Goal: Information Seeking & Learning: Learn about a topic

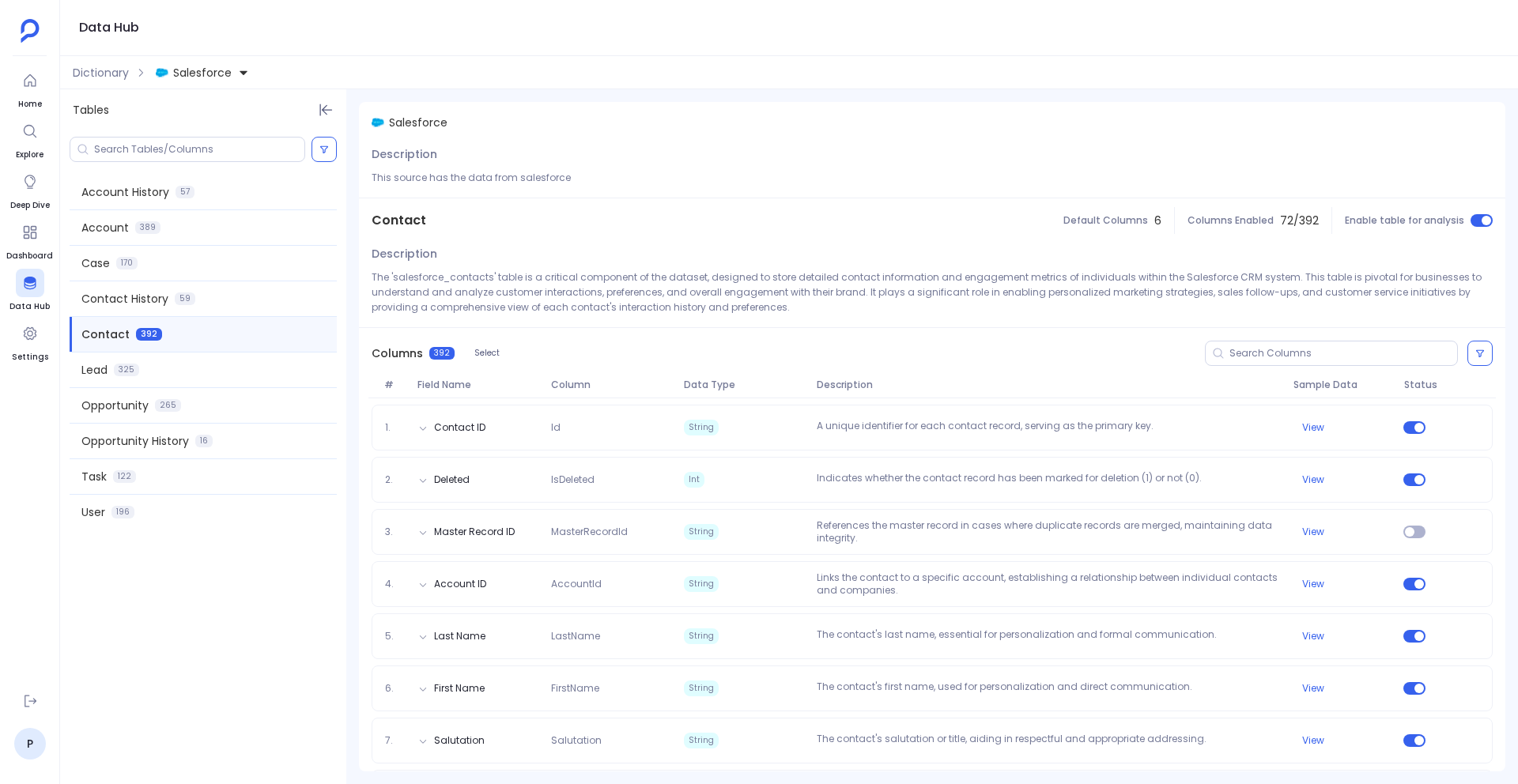
scroll to position [652, 0]
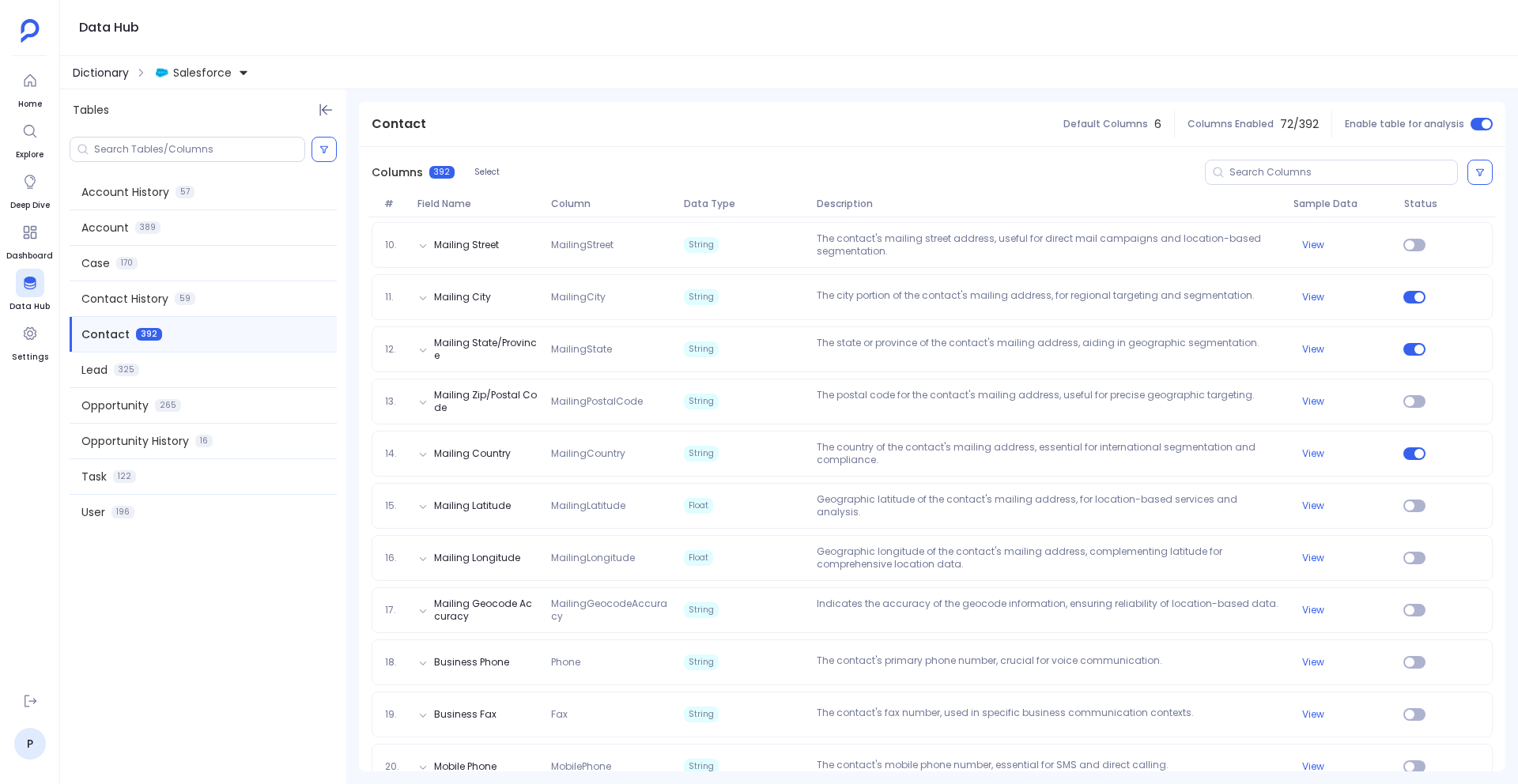
click at [112, 71] on span "Dictionary" at bounding box center [100, 72] width 56 height 16
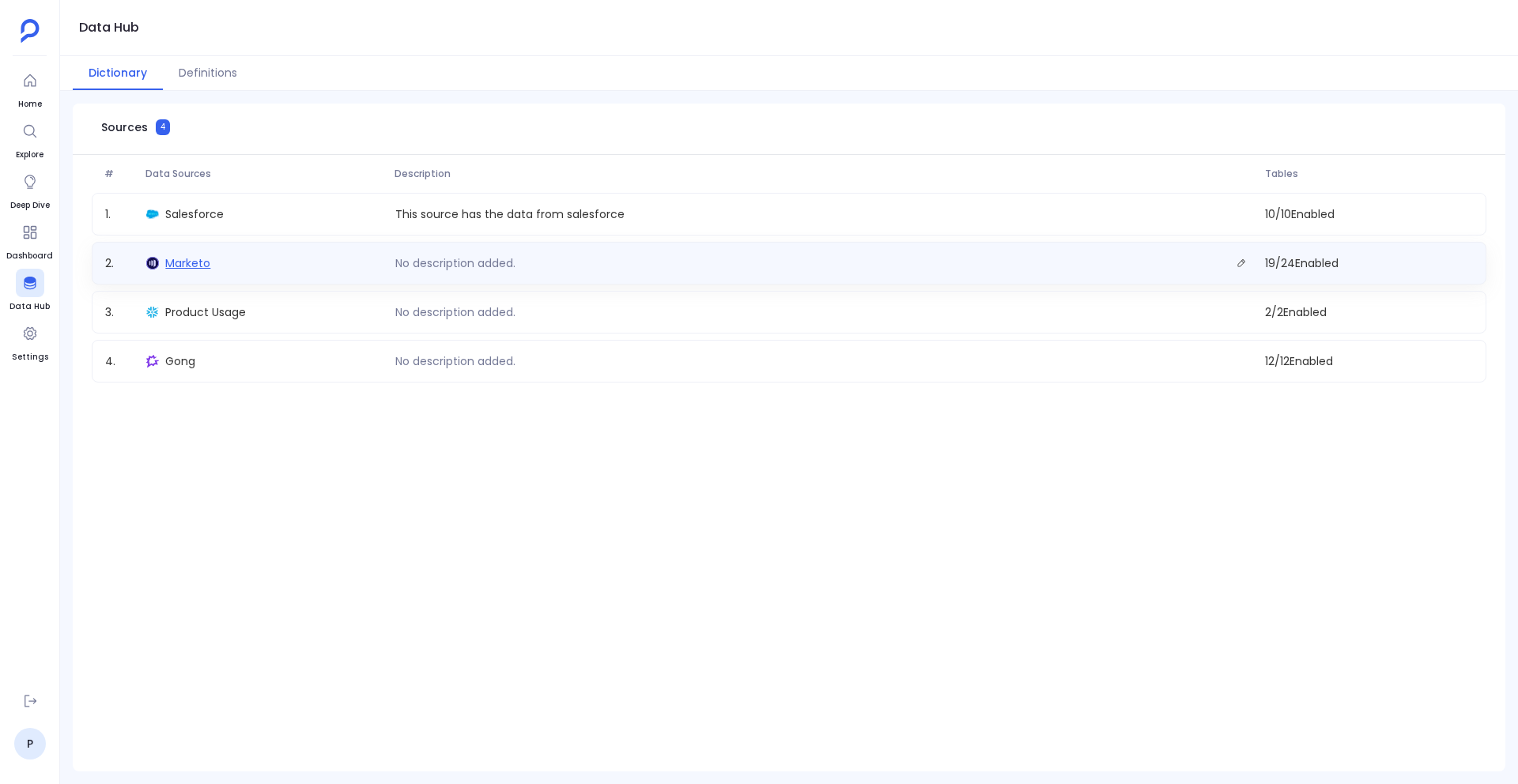
click at [183, 270] on span "Marketo" at bounding box center [187, 262] width 45 height 16
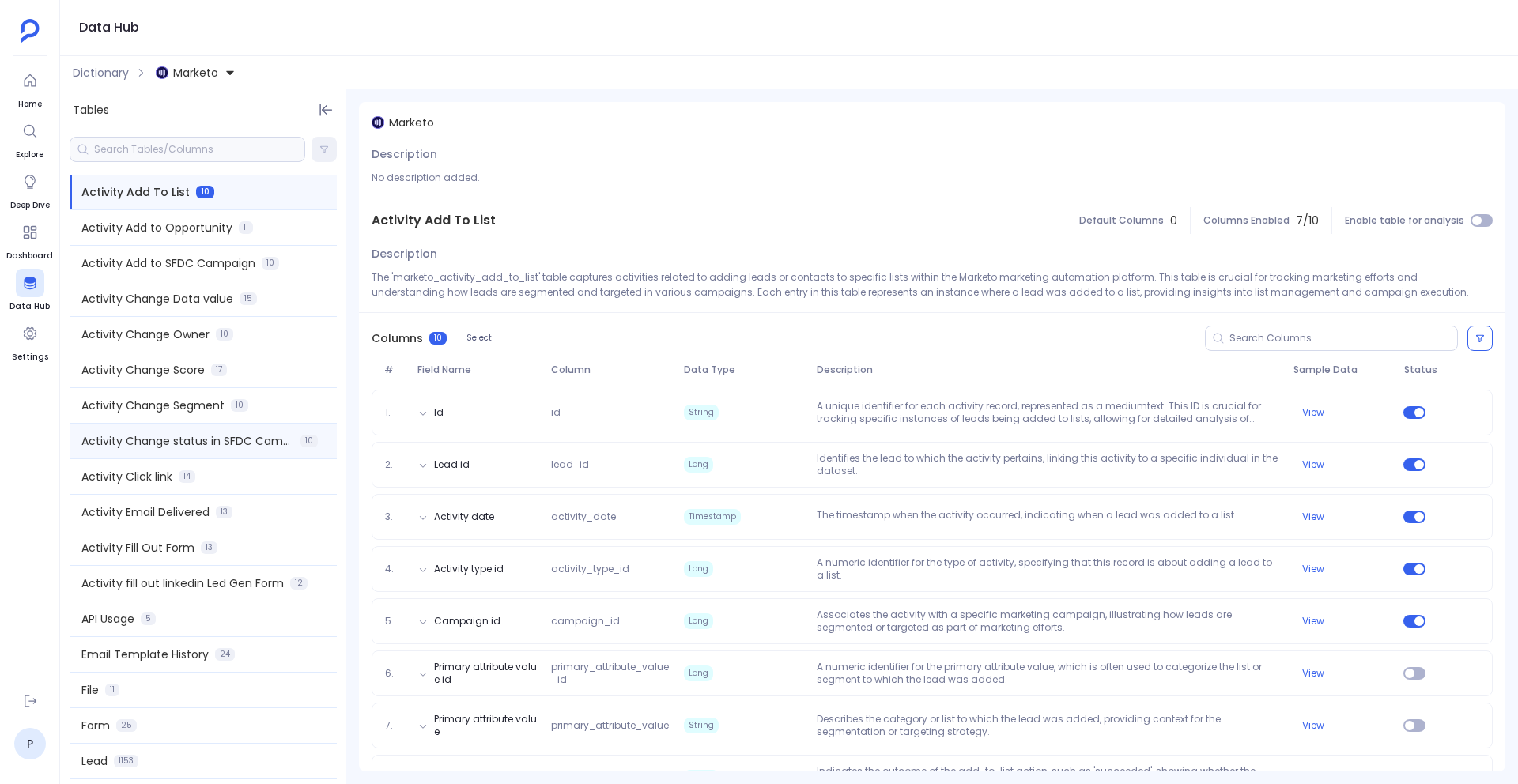
scroll to position [251, 0]
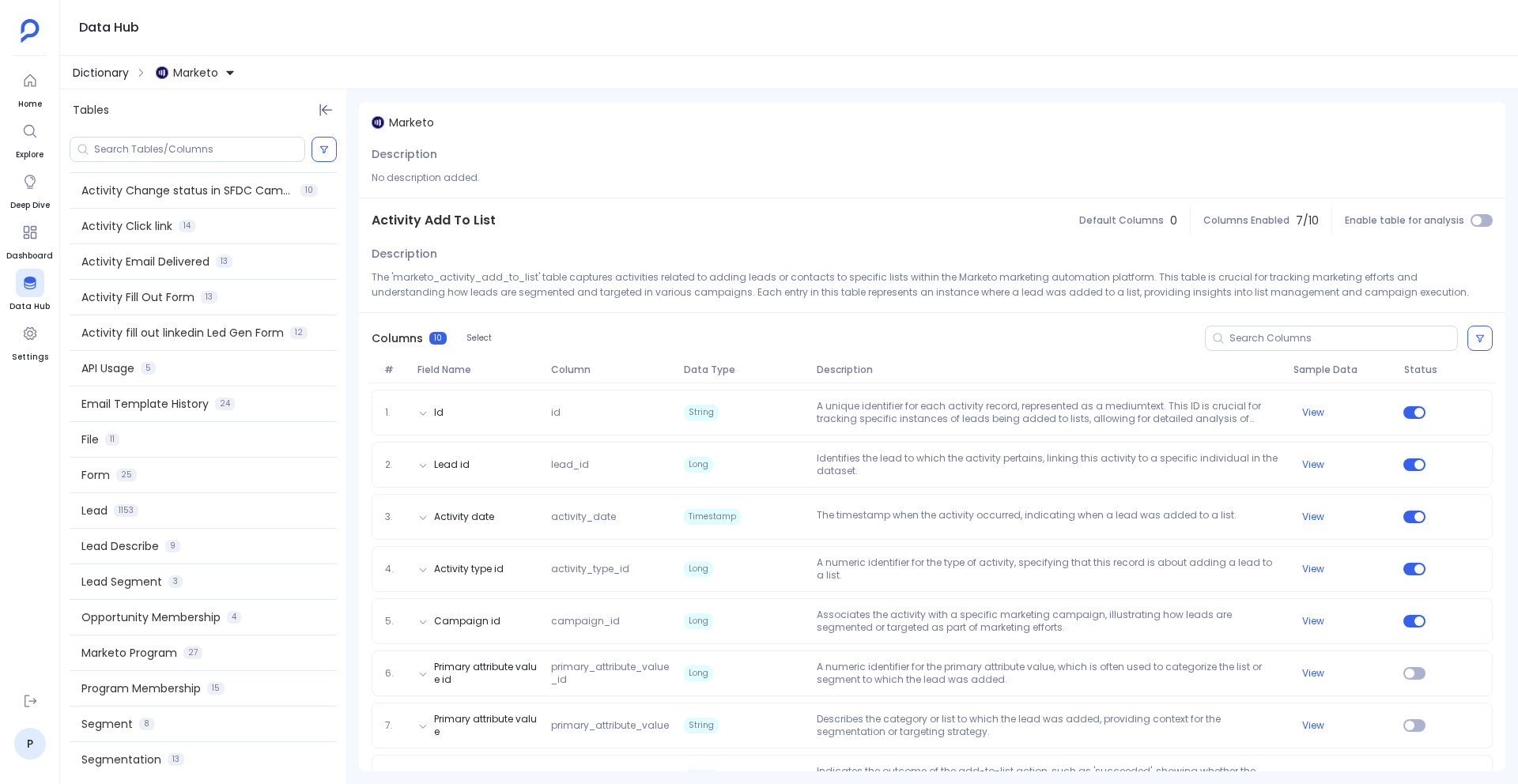
click at [103, 67] on span "Dictionary" at bounding box center [100, 72] width 56 height 16
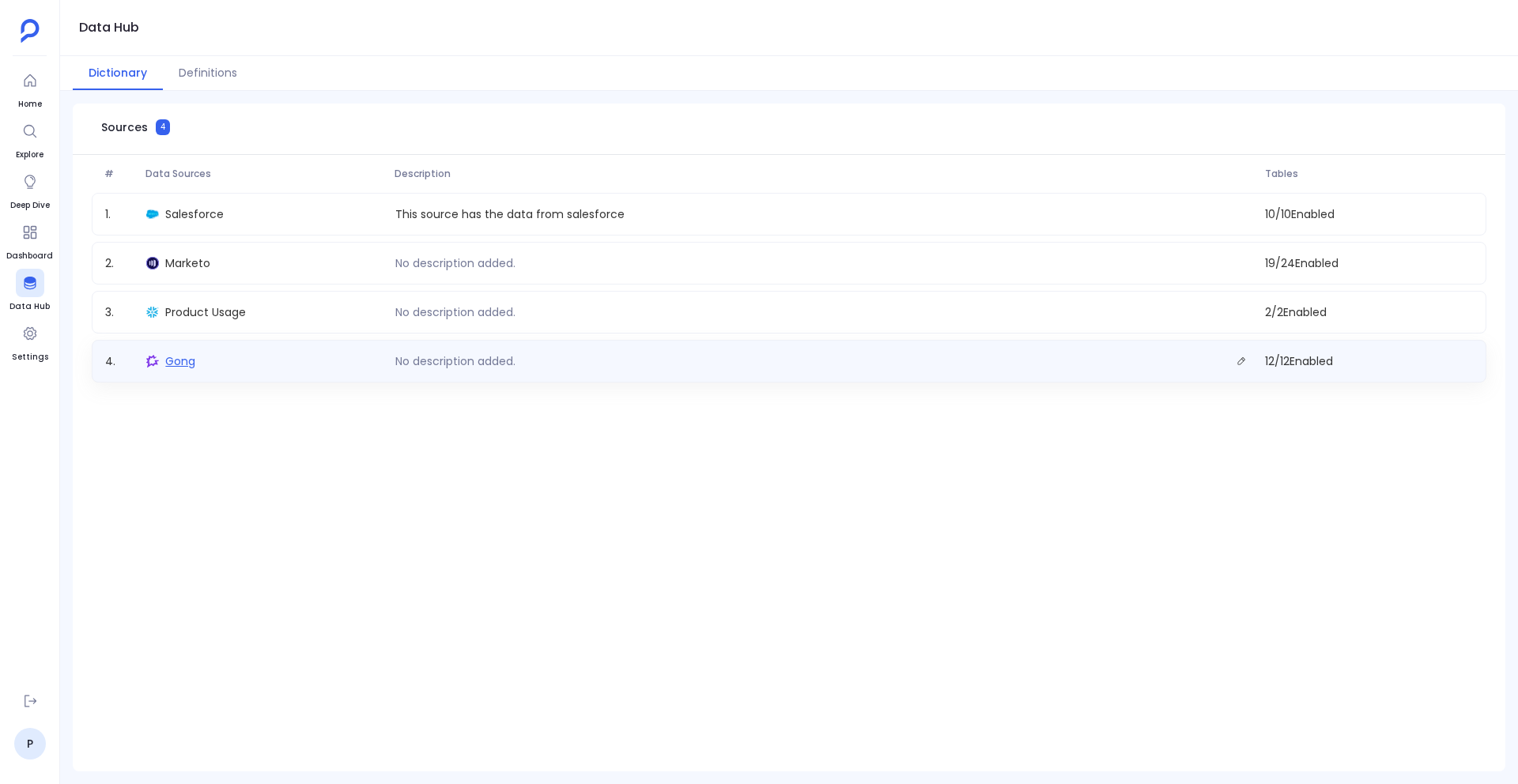
click at [192, 356] on span "Gong" at bounding box center [180, 361] width 30 height 16
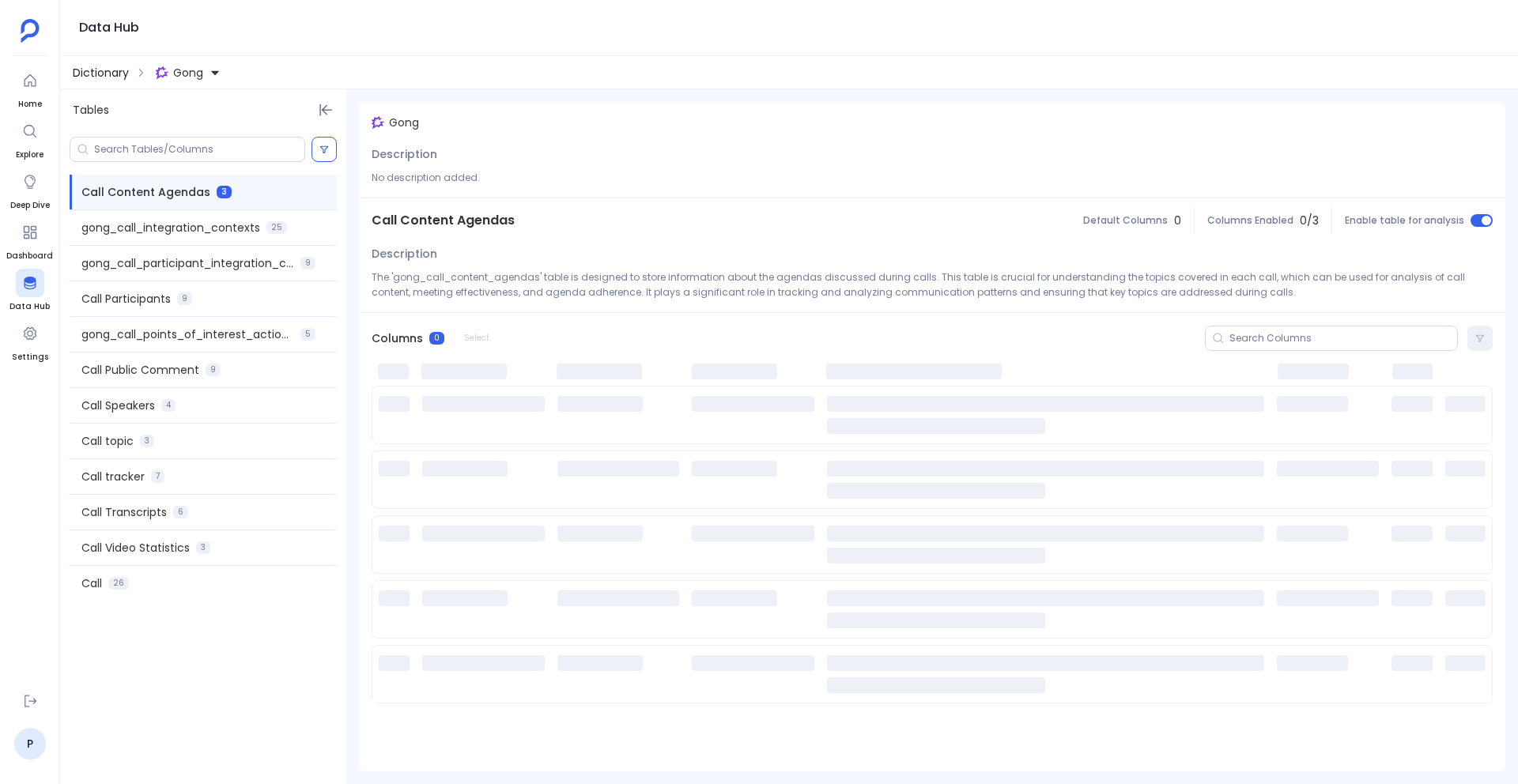
click at [100, 66] on span "Dictionary" at bounding box center [100, 72] width 56 height 16
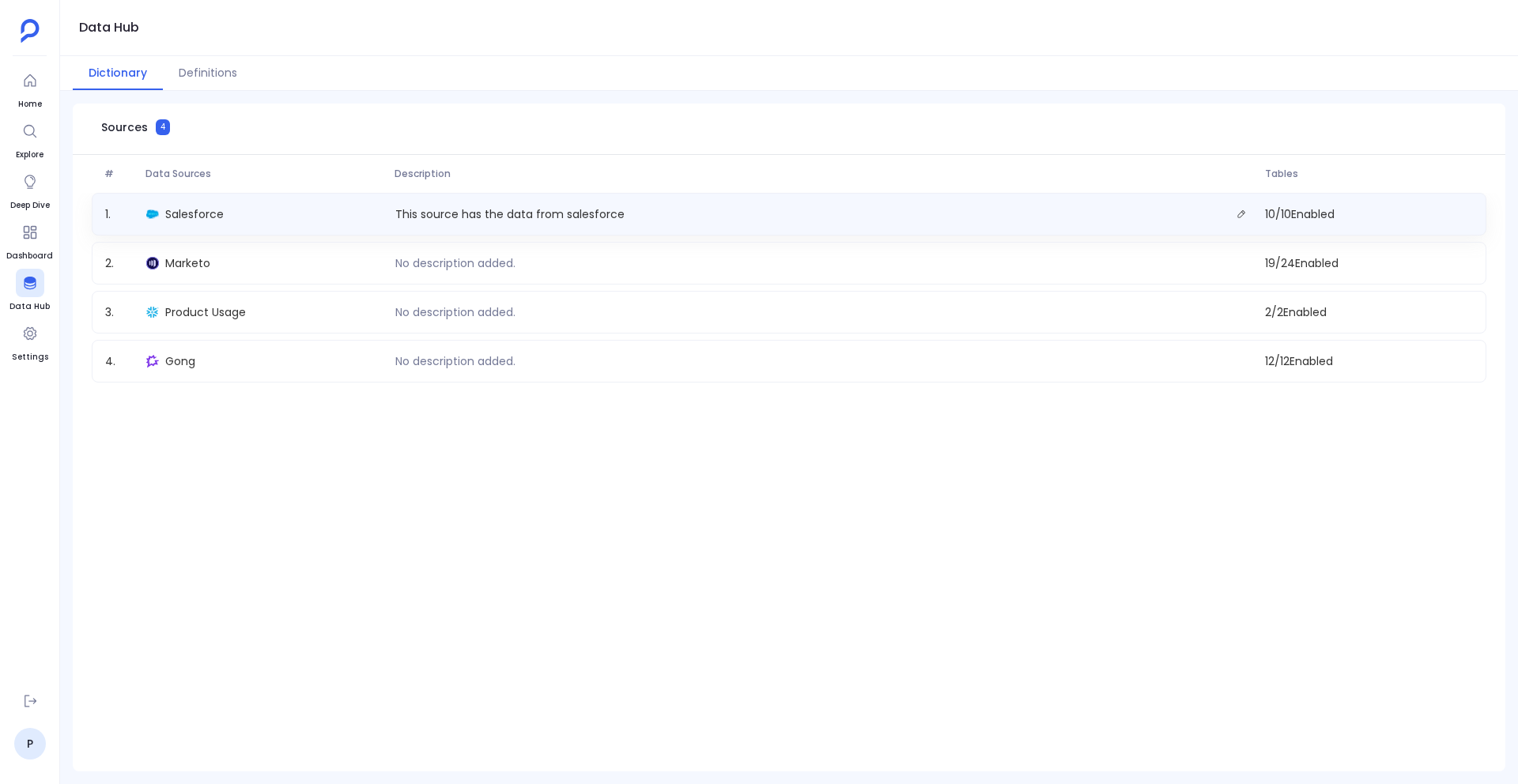
click at [209, 225] on div "1 . Salesforce This source has the data from salesforce 10 / 10 Enabled" at bounding box center [789, 214] width 1395 height 43
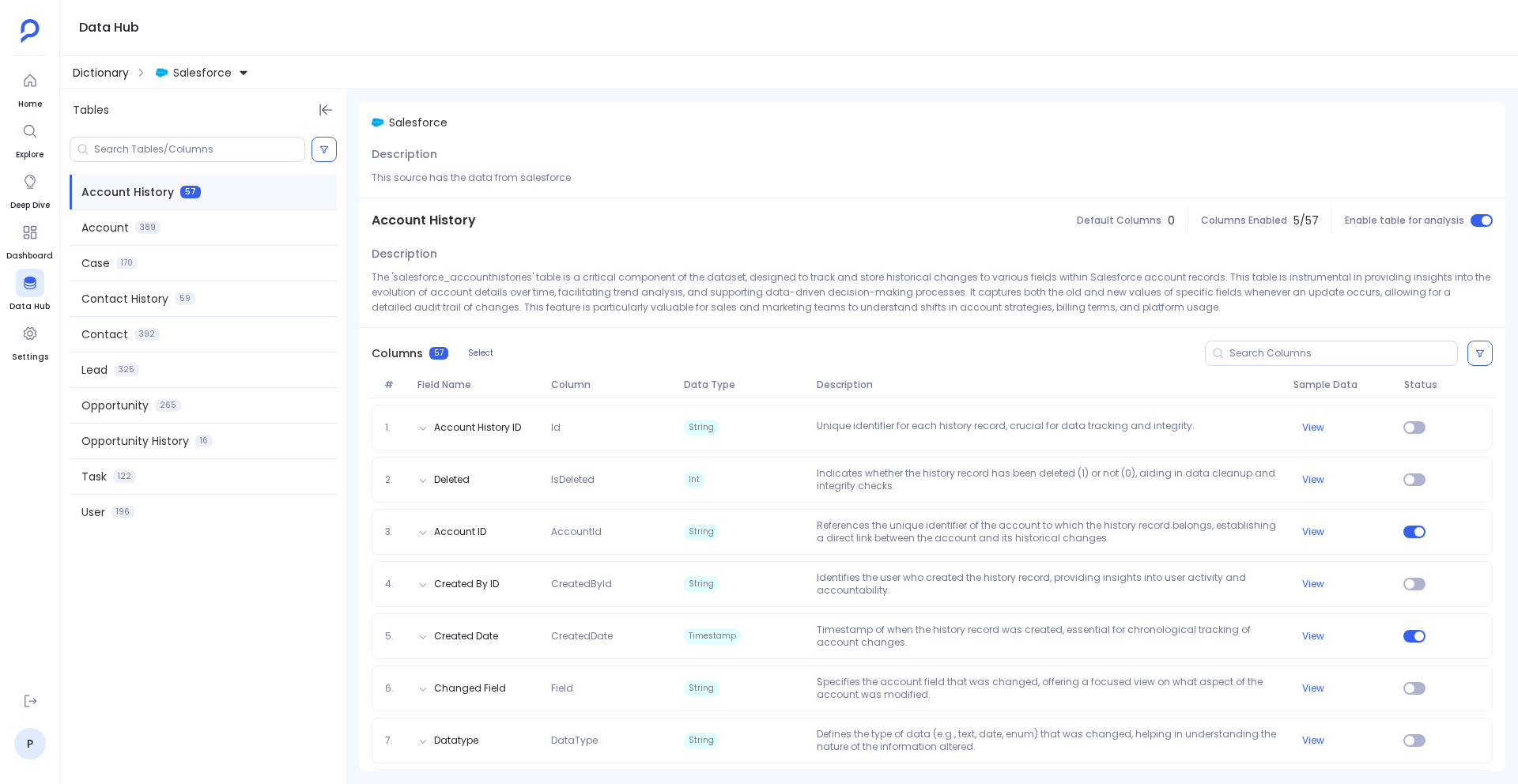
click at [84, 77] on span "Dictionary" at bounding box center [100, 72] width 56 height 16
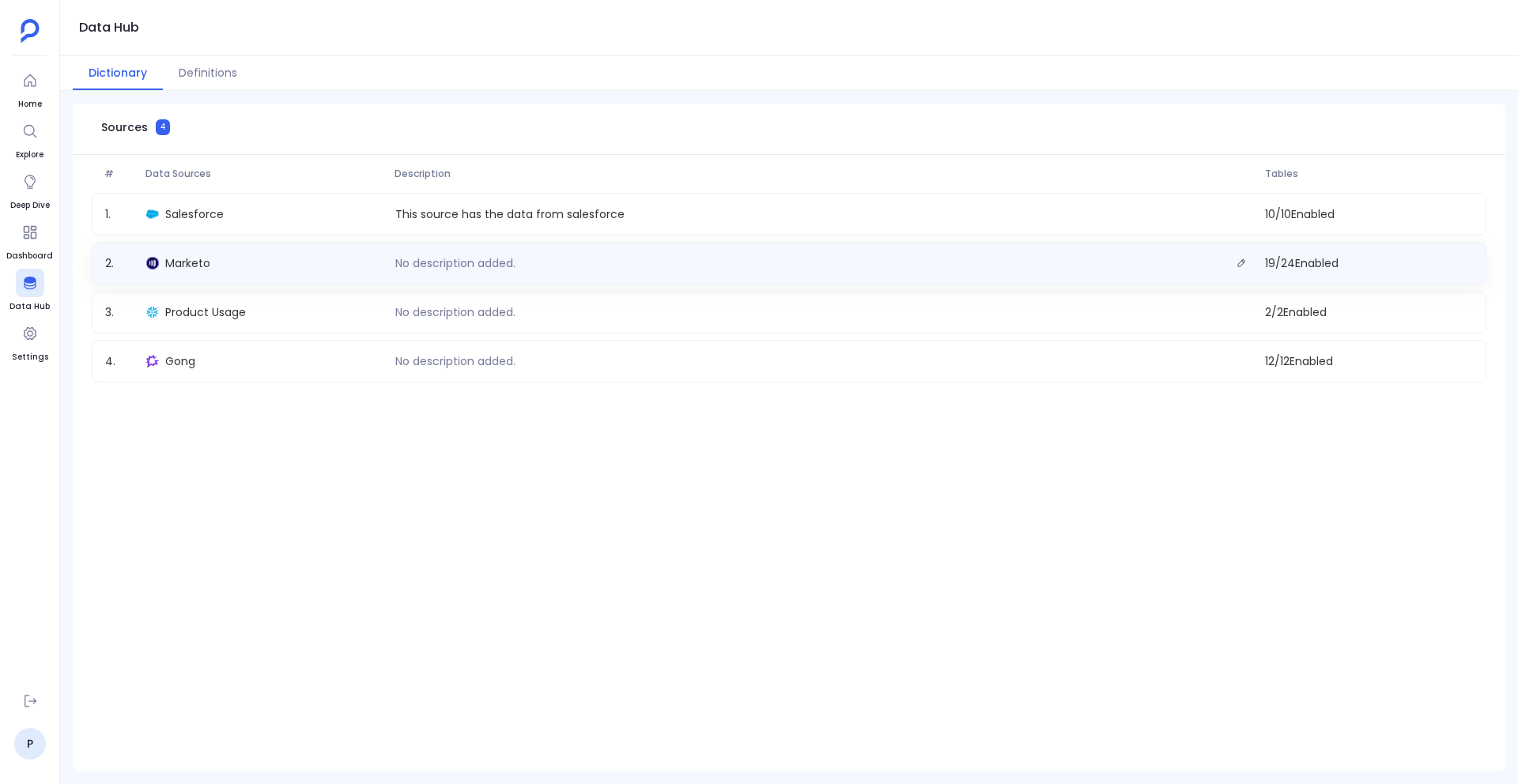
click at [160, 269] on div "Marketo" at bounding box center [264, 263] width 248 height 22
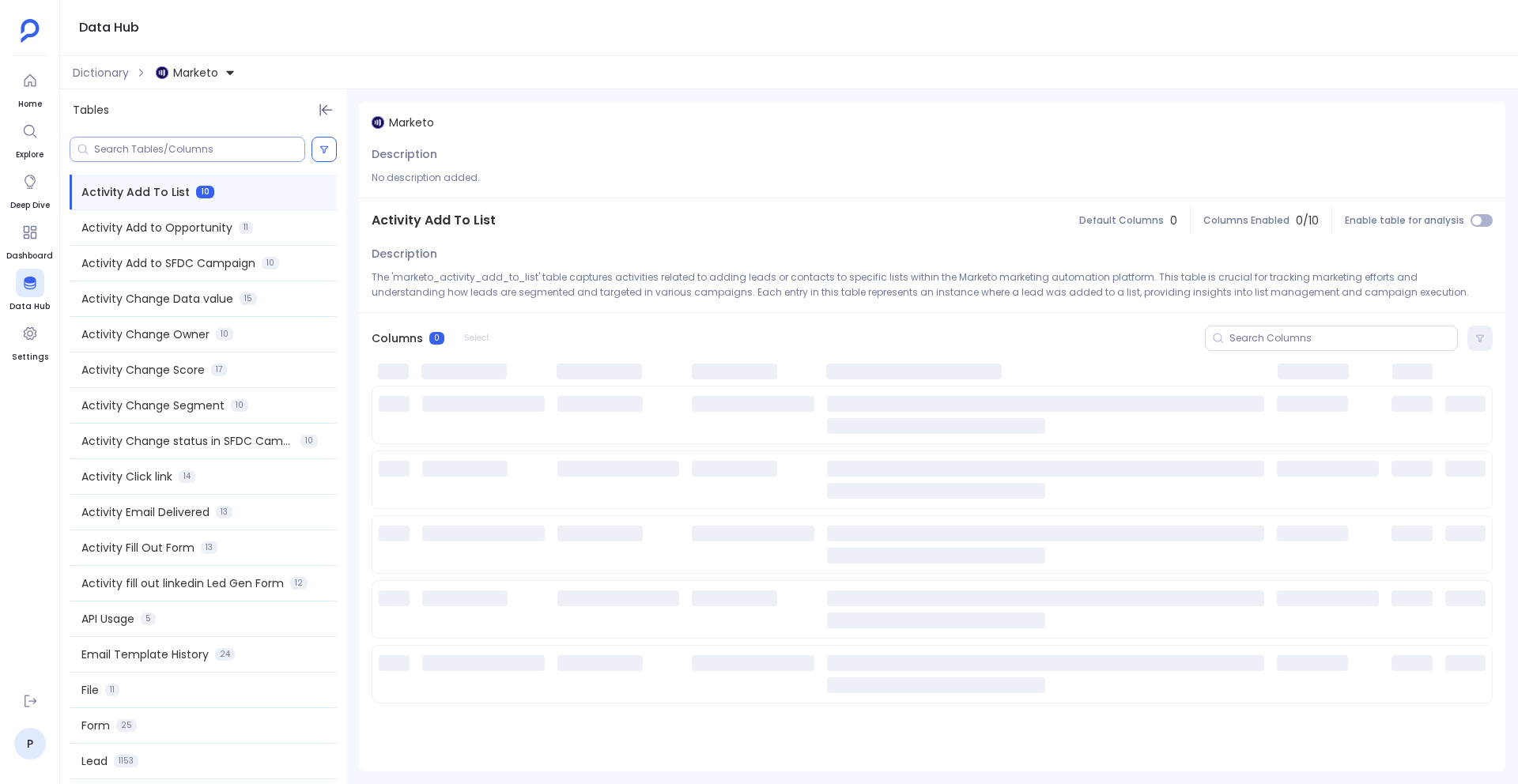
click at [143, 150] on input at bounding box center [199, 149] width 211 height 12
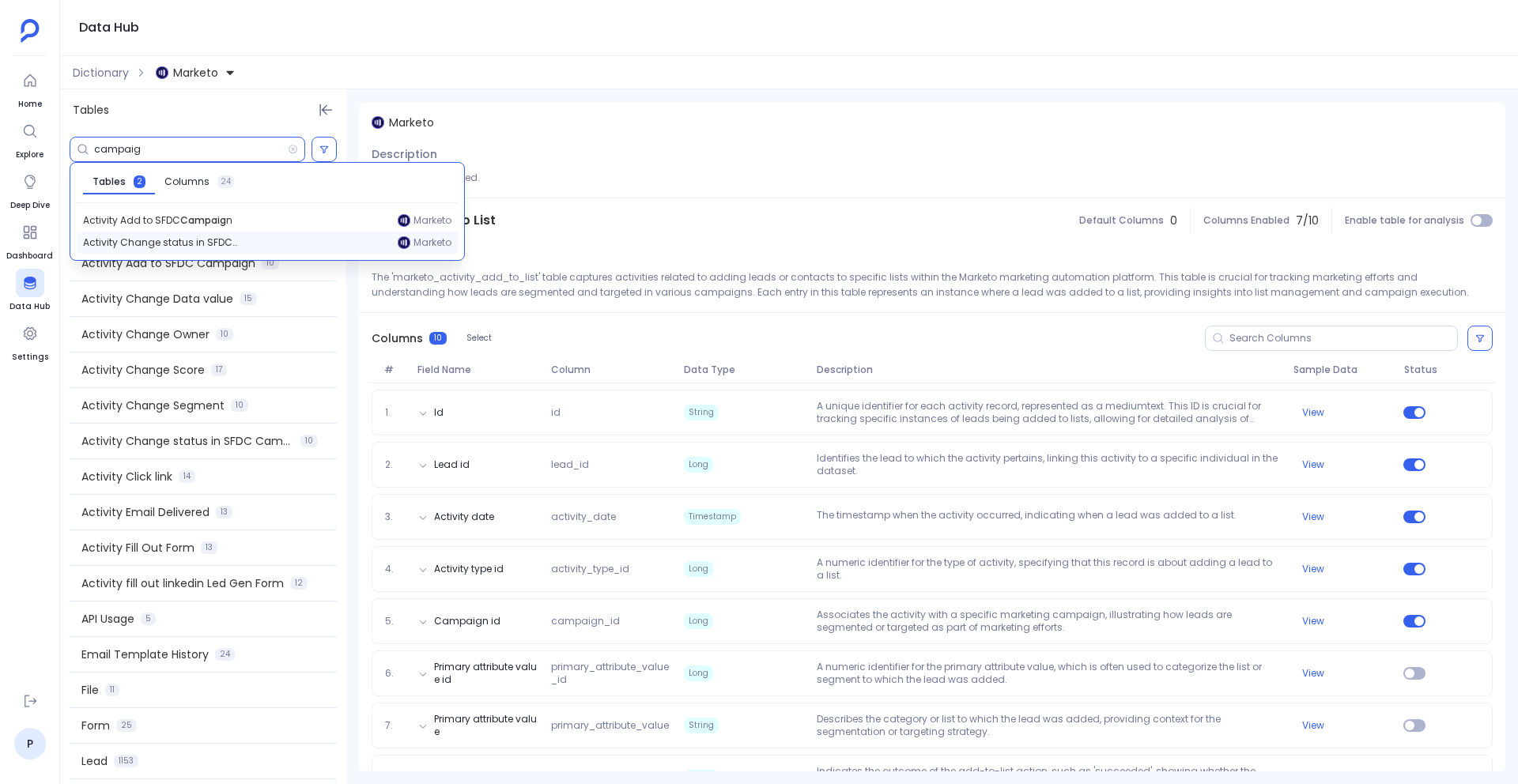
type input "campaig"
click at [187, 183] on span "Columns" at bounding box center [187, 181] width 45 height 12
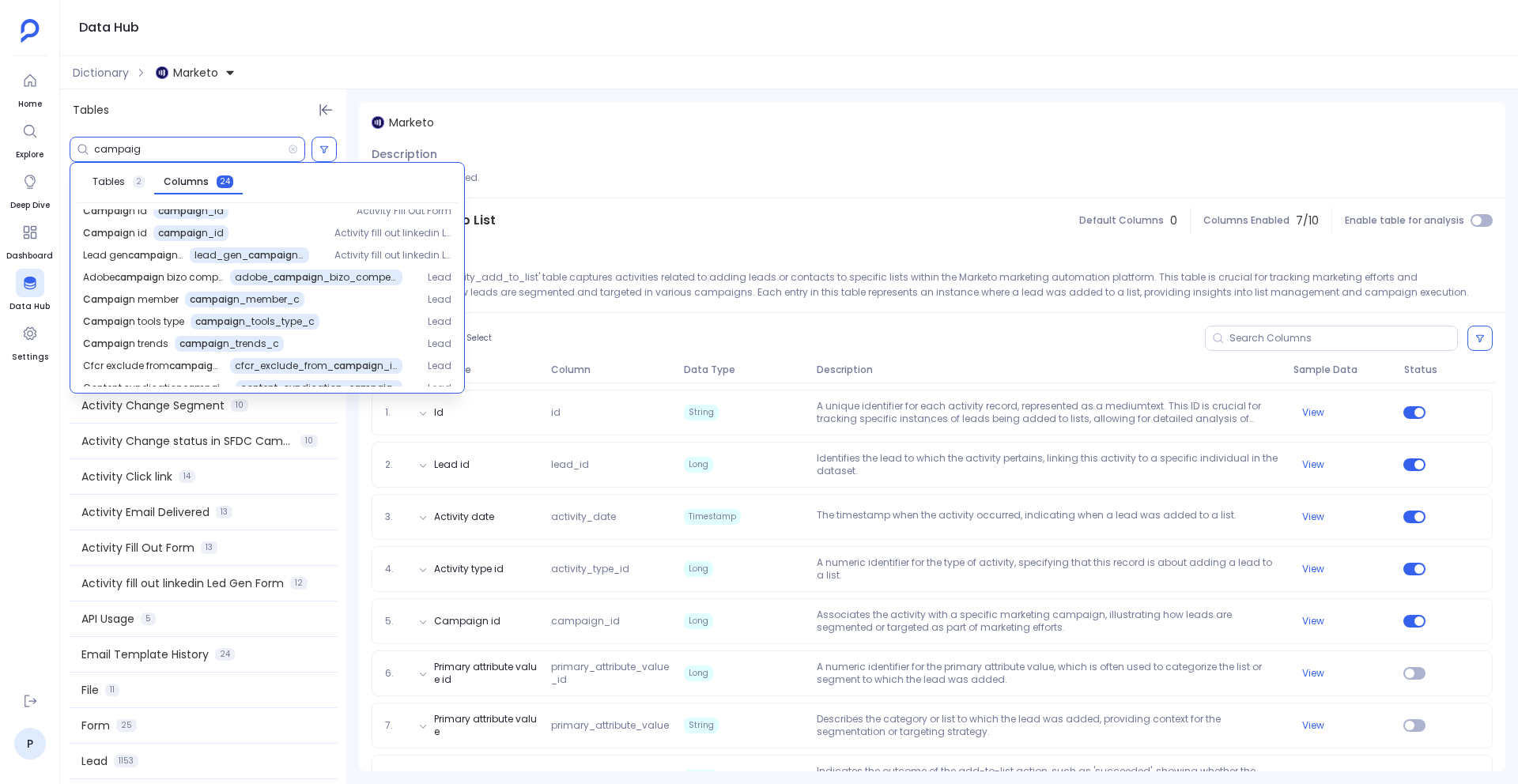
scroll to position [354, 0]
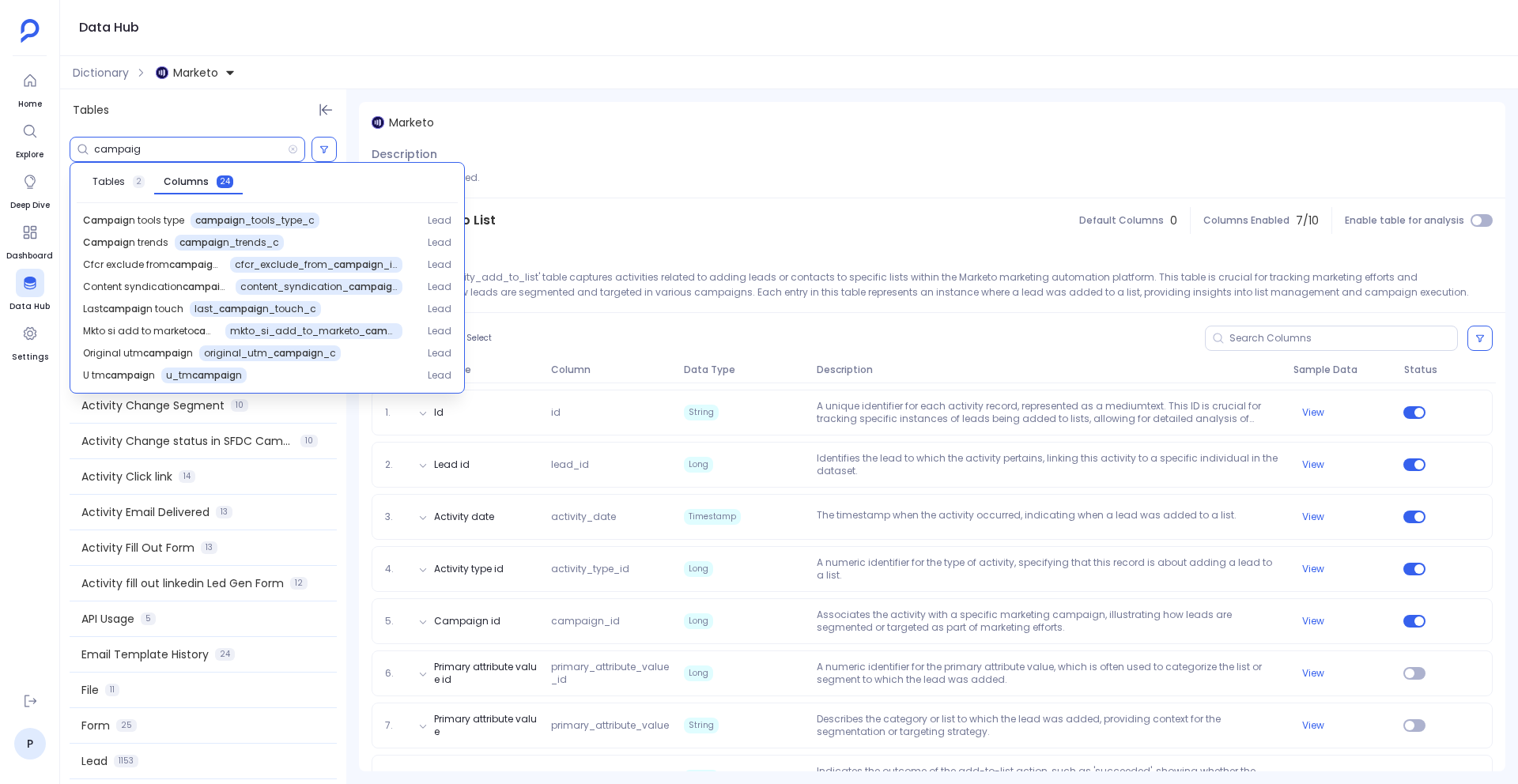
click at [763, 264] on div "Description The 'marketo_activity_add_to_list' table captures activities relate…" at bounding box center [932, 277] width 1146 height 70
